Goal: Transaction & Acquisition: Purchase product/service

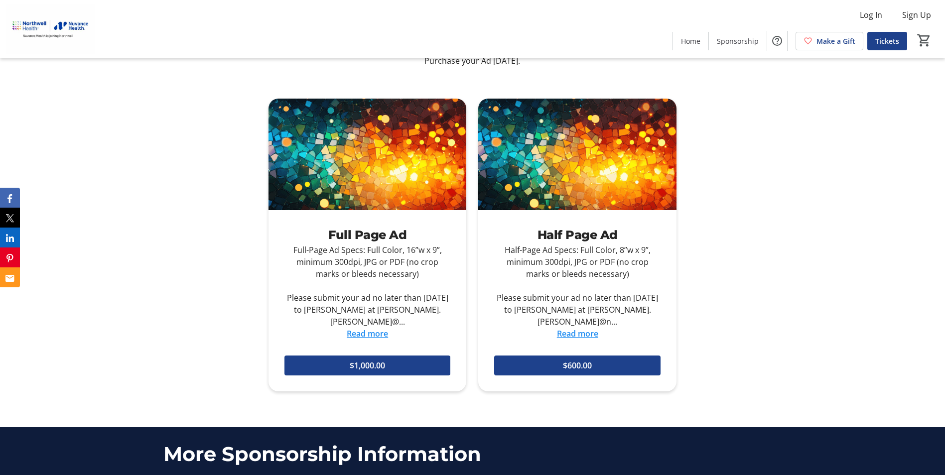
scroll to position [1345, 0]
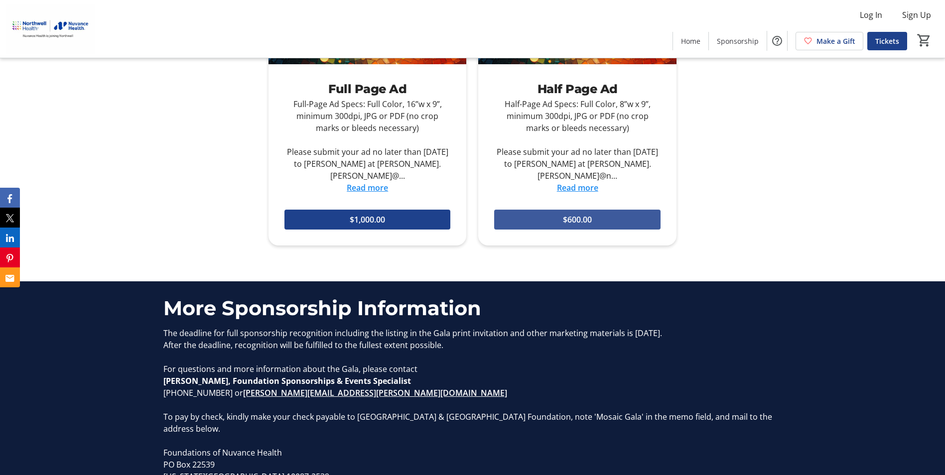
click at [542, 217] on span at bounding box center [577, 220] width 166 height 24
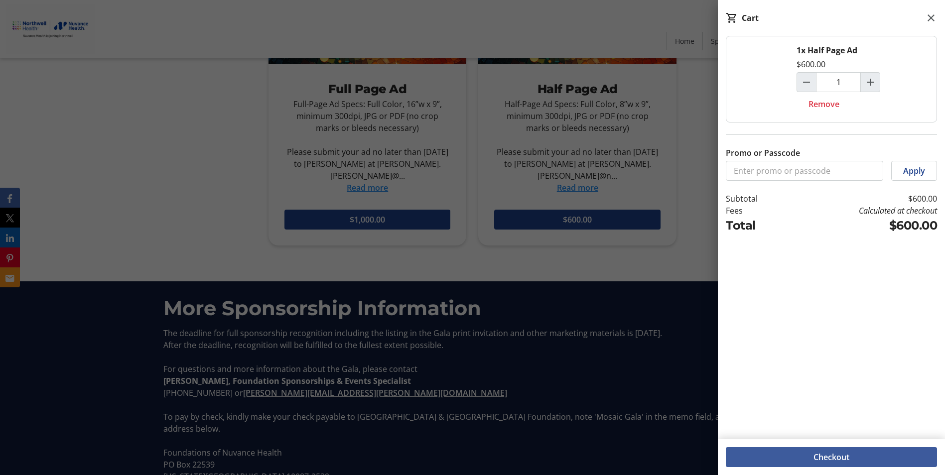
click at [765, 460] on span at bounding box center [831, 457] width 211 height 24
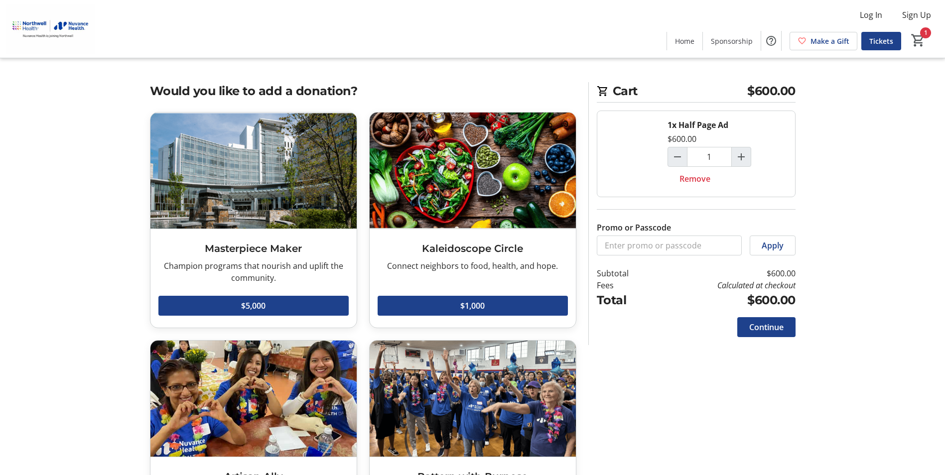
click at [770, 314] on div "Continue" at bounding box center [696, 327] width 199 height 36
click at [752, 326] on span "Continue" at bounding box center [766, 327] width 34 height 12
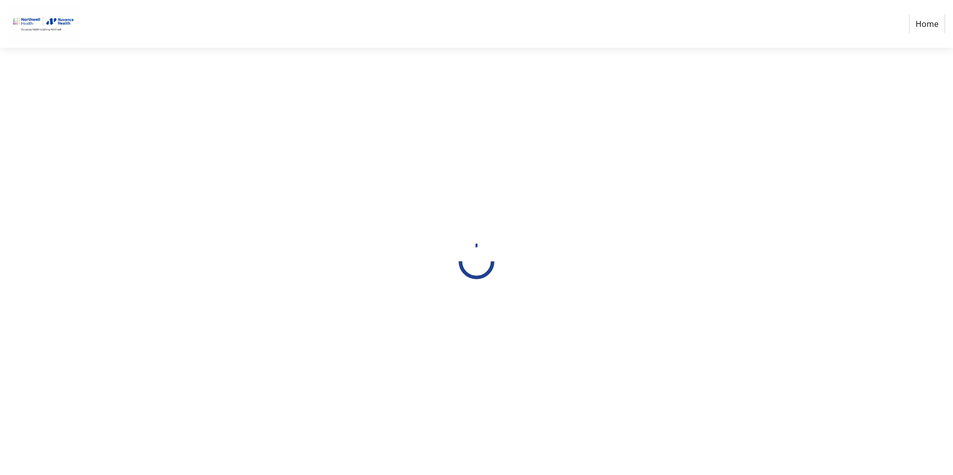
select select "US"
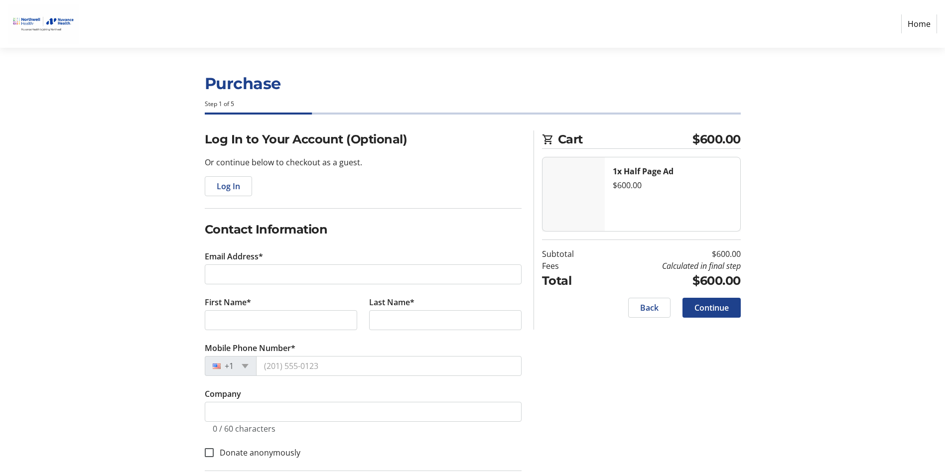
click at [563, 187] on img at bounding box center [574, 194] width 62 height 74
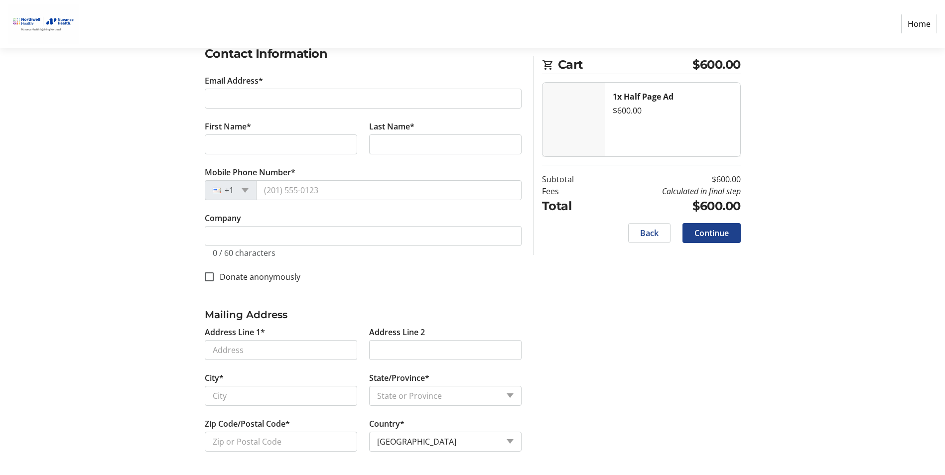
scroll to position [176, 0]
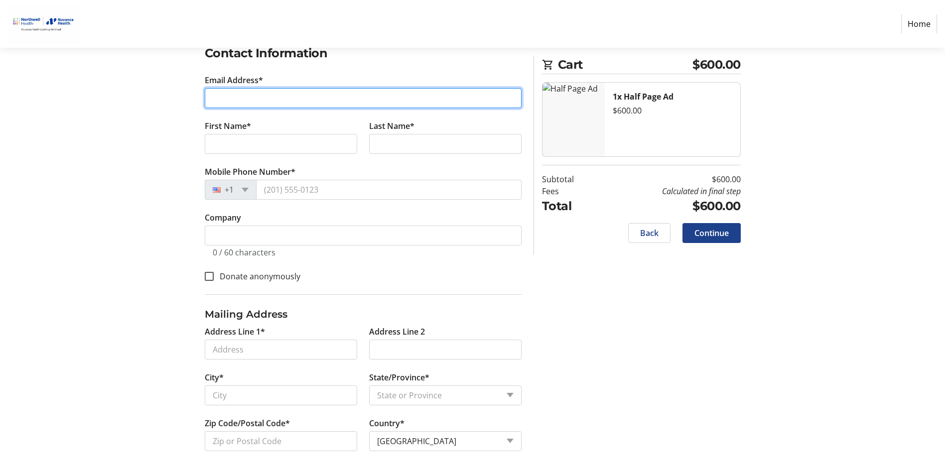
click at [385, 92] on input "Email Address*" at bounding box center [363, 98] width 317 height 20
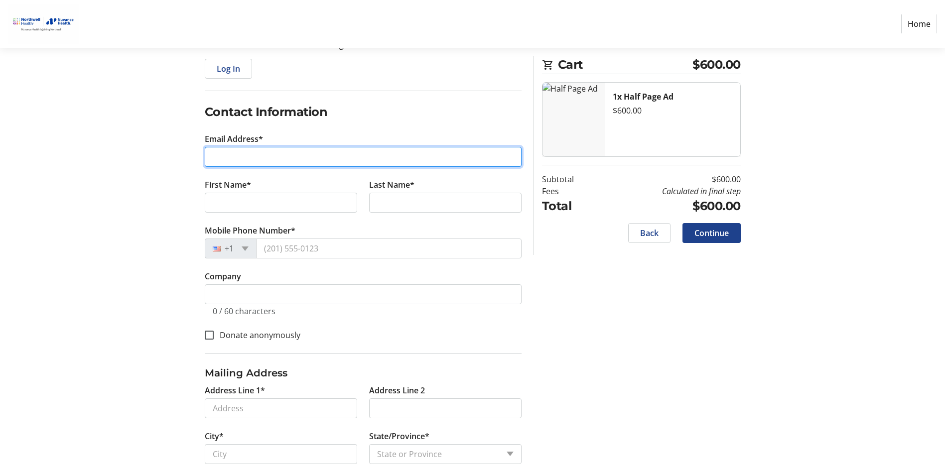
scroll to position [0, 0]
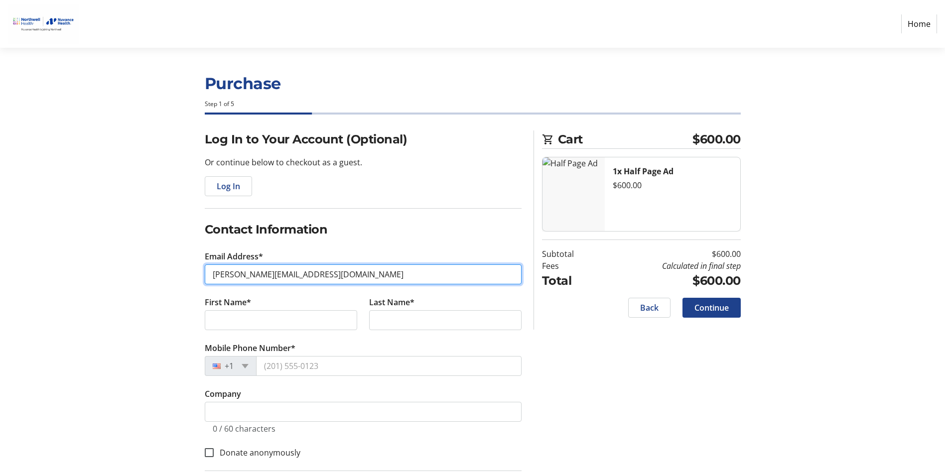
type input "[PERSON_NAME][EMAIL_ADDRESS][DOMAIN_NAME]"
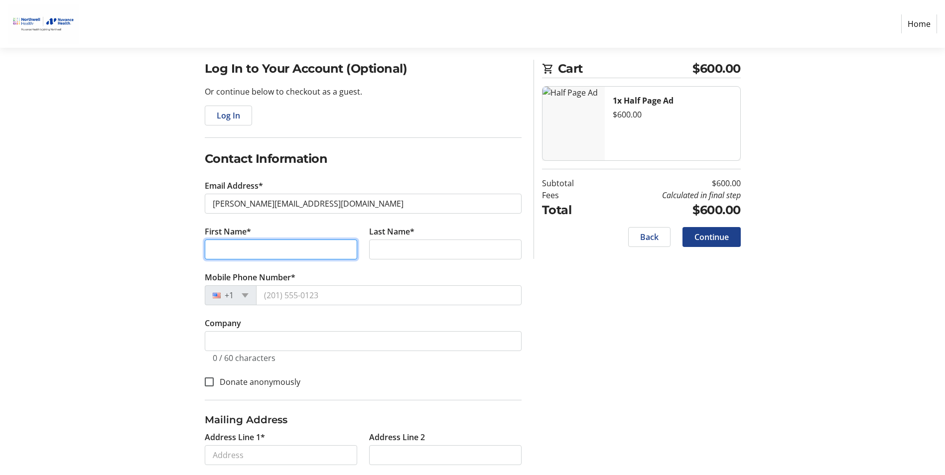
scroll to position [176, 0]
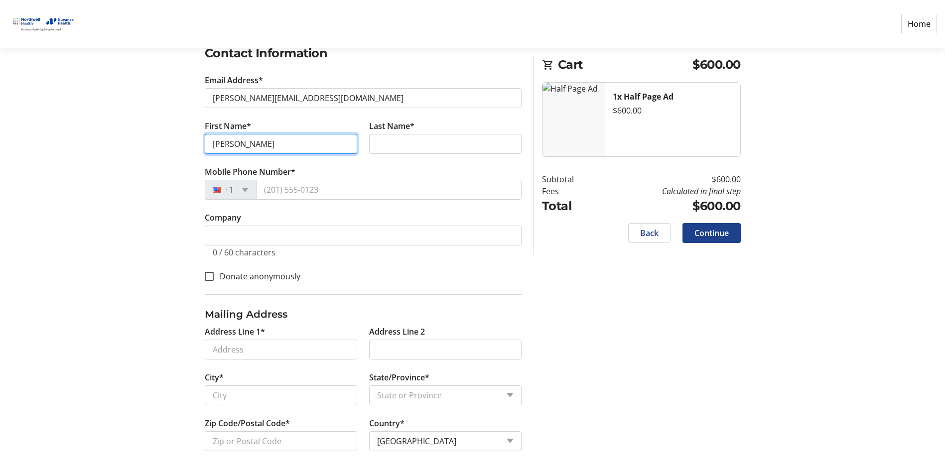
type input "[PERSON_NAME]"
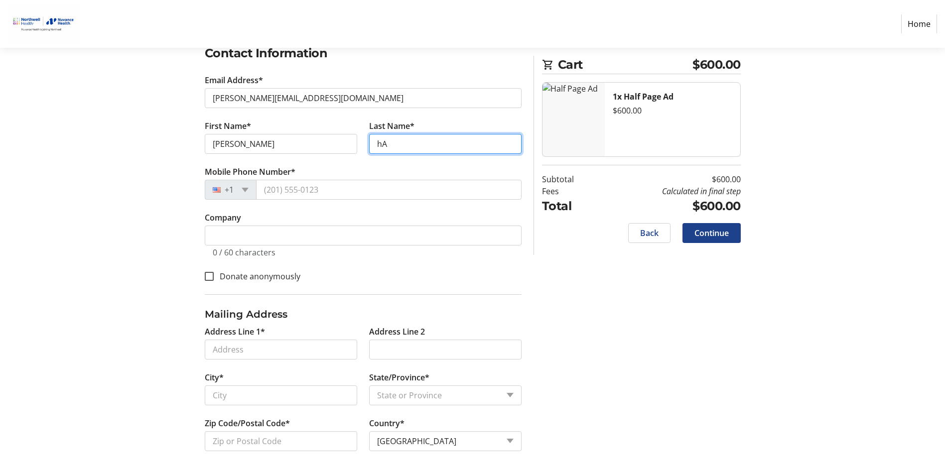
type input "h"
type input "Harrikisosson"
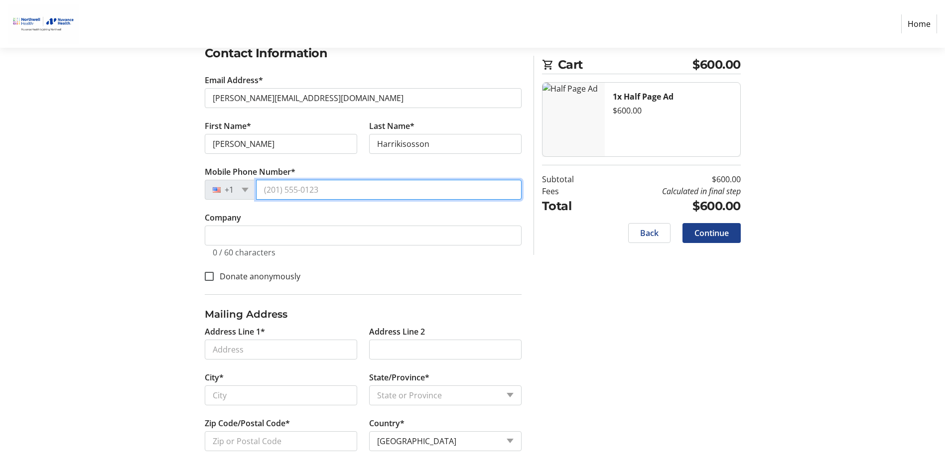
click at [320, 191] on input "Mobile Phone Number*" at bounding box center [389, 190] width 266 height 20
type input "[PHONE_NUMBER]"
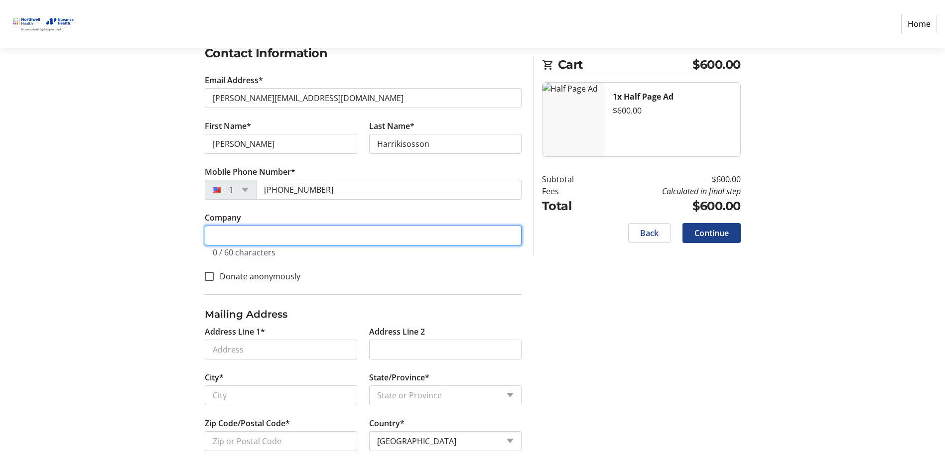
click at [326, 228] on input "Company" at bounding box center [363, 236] width 317 height 20
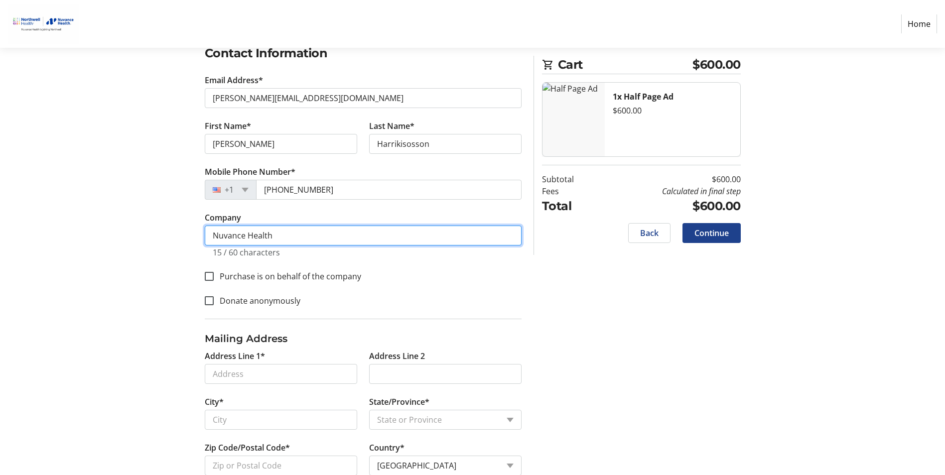
scroll to position [201, 0]
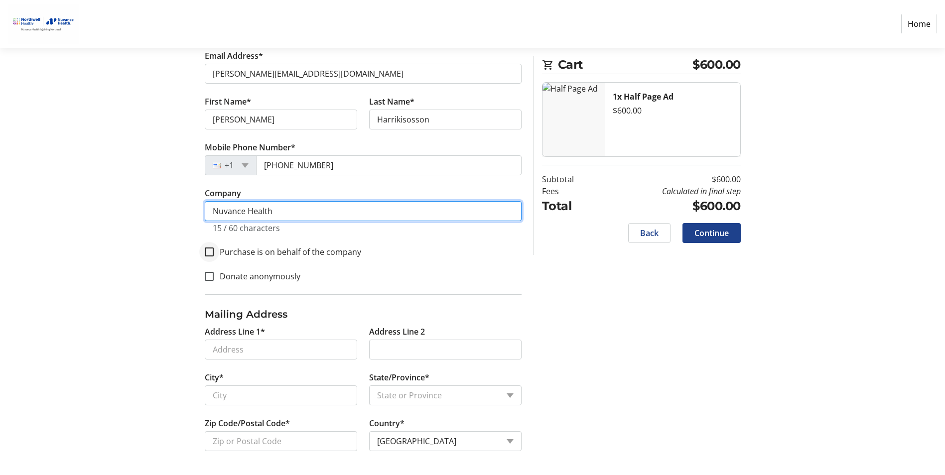
type input "Nuvance Health"
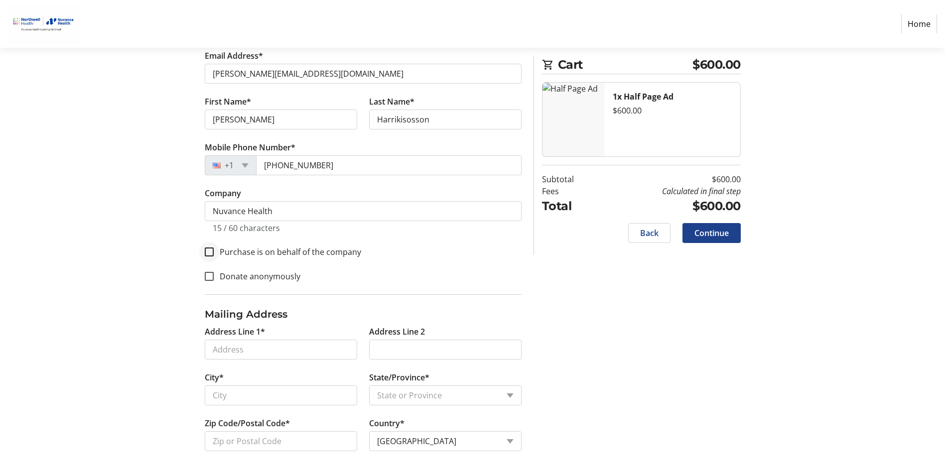
click at [213, 257] on div at bounding box center [209, 252] width 24 height 24
checkbox input "true"
click at [298, 347] on input "Address Line 1*" at bounding box center [281, 350] width 152 height 20
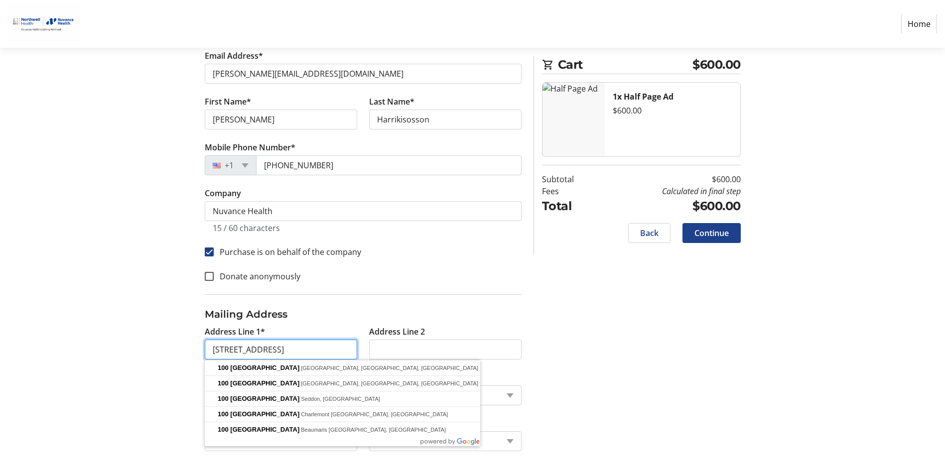
type input "[STREET_ADDRESS]"
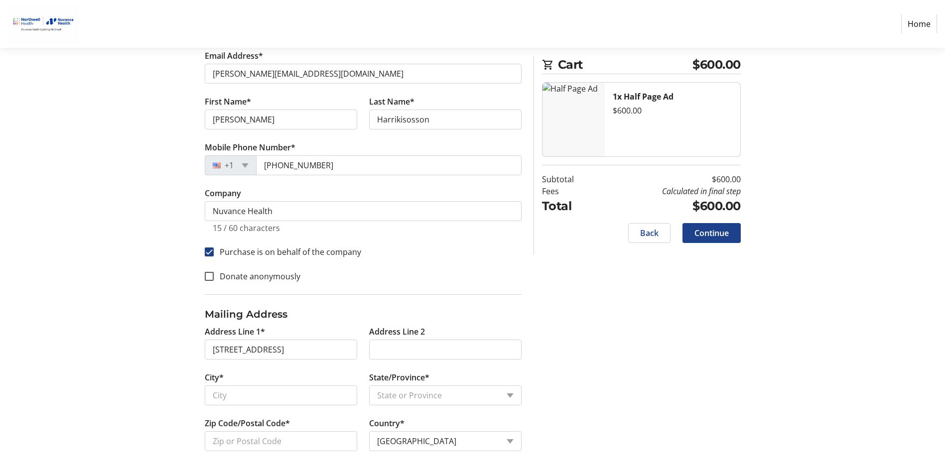
click at [275, 379] on tr-form-field "City*" at bounding box center [281, 395] width 164 height 46
click at [266, 402] on input "City*" at bounding box center [281, 396] width 152 height 20
type input "Danbury"
click at [461, 391] on select "State or Province State or [GEOGRAPHIC_DATA][US_STATE][GEOGRAPHIC_DATA] [US_STA…" at bounding box center [445, 396] width 152 height 20
select select "CT"
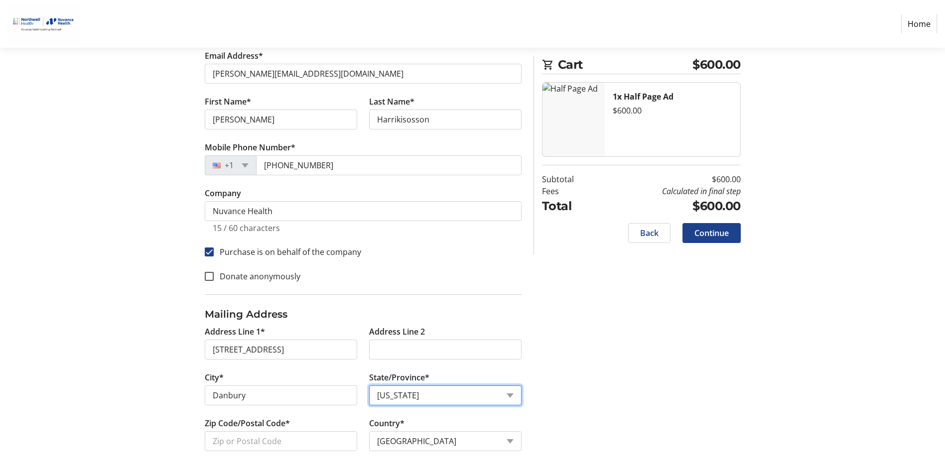
click at [369, 386] on select "State or Province State or [GEOGRAPHIC_DATA][US_STATE][GEOGRAPHIC_DATA] [US_STA…" at bounding box center [445, 396] width 152 height 20
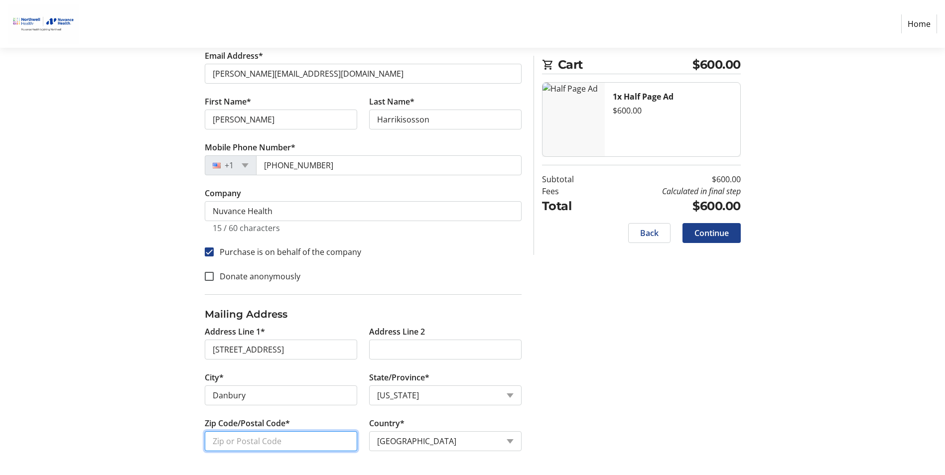
click at [313, 439] on input "Zip Code/Postal Code*" at bounding box center [281, 442] width 152 height 20
type input "06810"
click at [709, 238] on span "Continue" at bounding box center [712, 233] width 34 height 12
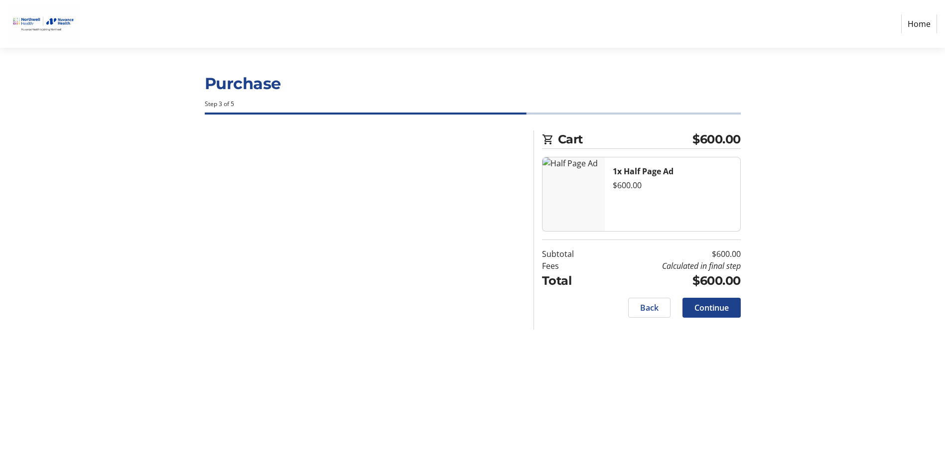
scroll to position [0, 0]
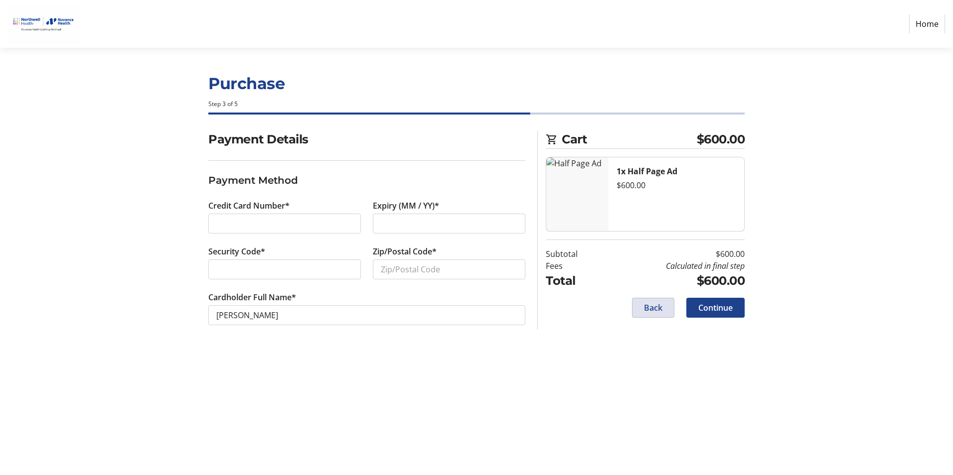
click at [657, 313] on span "Back" at bounding box center [653, 308] width 18 height 12
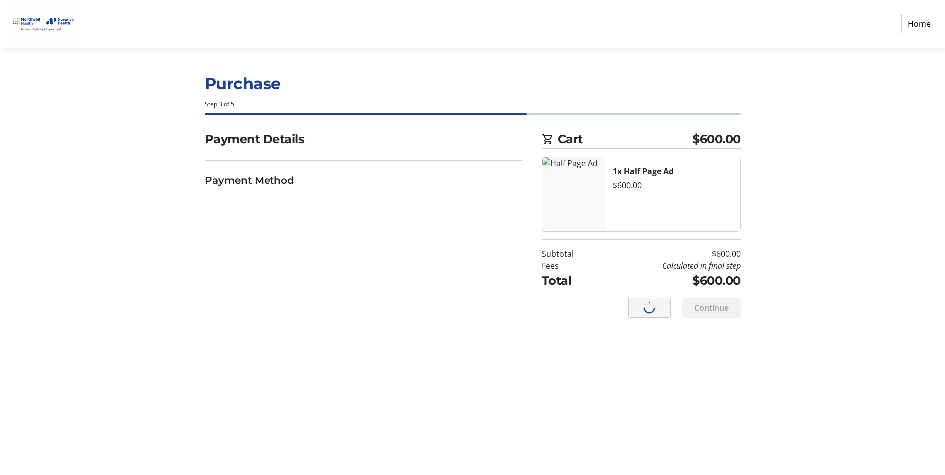
select select "CT"
select select "US"
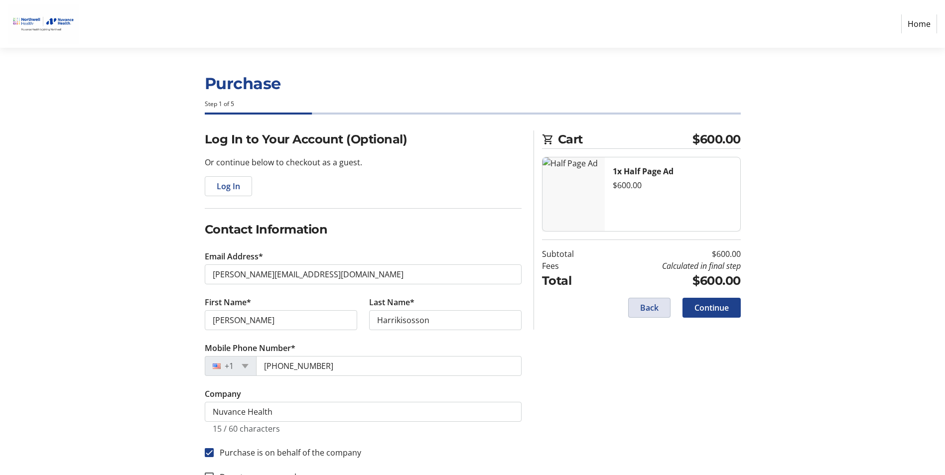
click at [657, 313] on span "Back" at bounding box center [649, 308] width 18 height 12
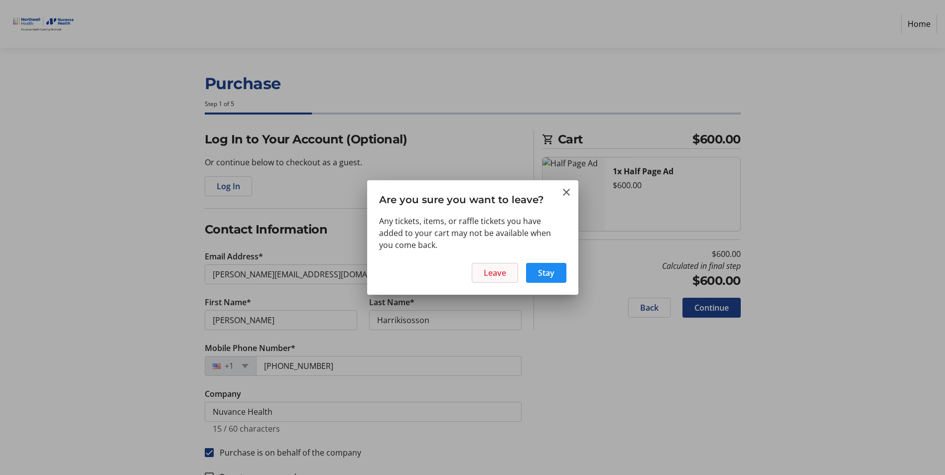
click at [496, 269] on span "Leave" at bounding box center [495, 273] width 22 height 12
